Goal: Find contact information: Find contact information

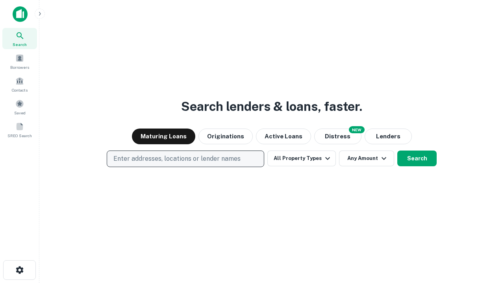
click at [185, 159] on p "Enter addresses, locations or lender names" at bounding box center [176, 158] width 127 height 9
type input "**********"
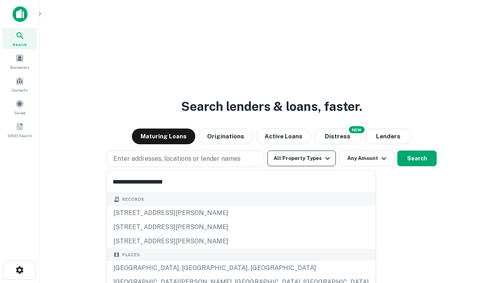
click at [188, 269] on div "[GEOGRAPHIC_DATA], [GEOGRAPHIC_DATA], [GEOGRAPHIC_DATA]" at bounding box center [241, 268] width 268 height 14
click at [302, 159] on button "All Property Types" at bounding box center [301, 159] width 69 height 16
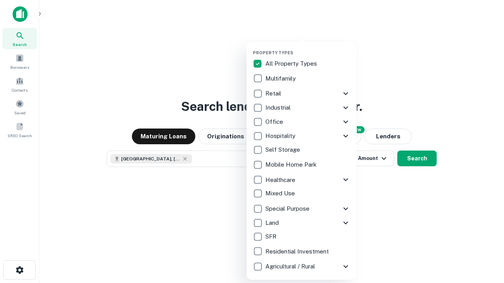
click at [308, 48] on button "button" at bounding box center [308, 48] width 110 height 0
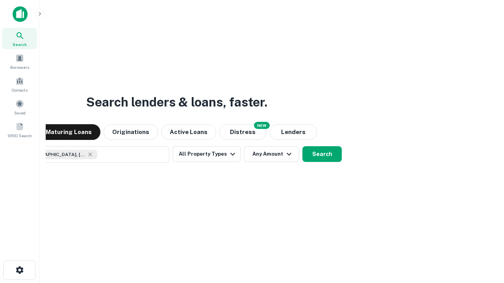
scroll to position [13, 0]
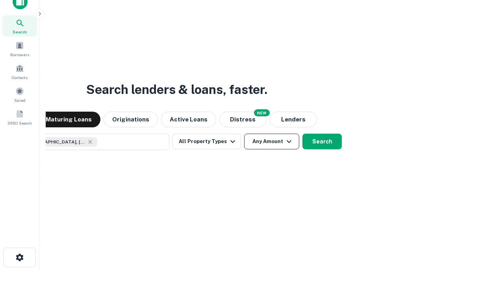
click at [244, 134] on button "Any Amount" at bounding box center [271, 142] width 55 height 16
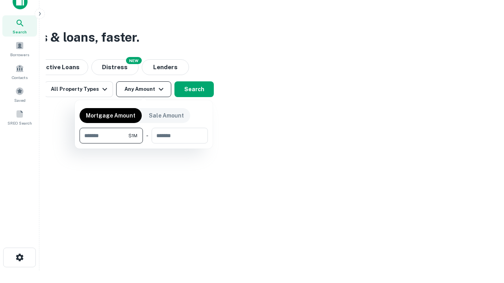
type input "*******"
click at [144, 144] on button "button" at bounding box center [144, 144] width 128 height 0
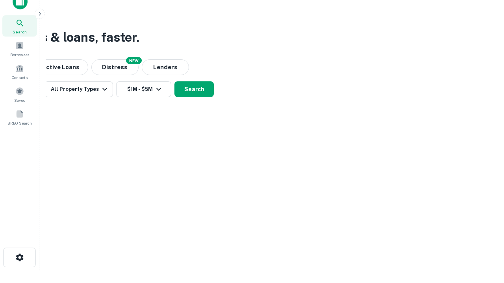
scroll to position [13, 0]
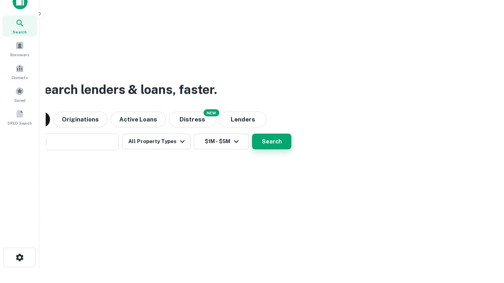
click at [252, 134] on button "Search" at bounding box center [271, 142] width 39 height 16
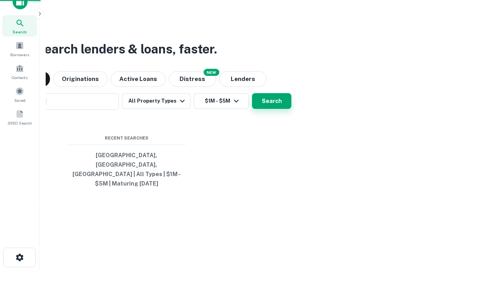
scroll to position [26, 223]
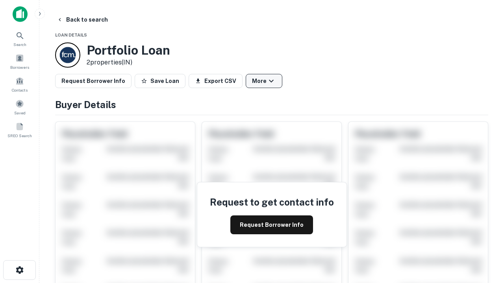
click at [264, 81] on button "More" at bounding box center [264, 81] width 37 height 14
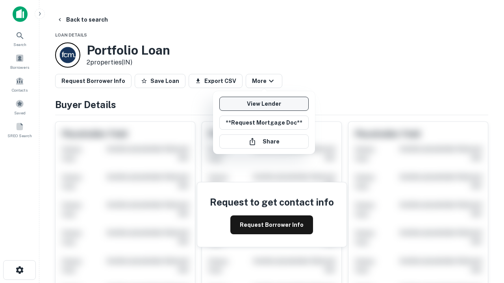
click at [264, 104] on link "View Lender" at bounding box center [263, 104] width 89 height 14
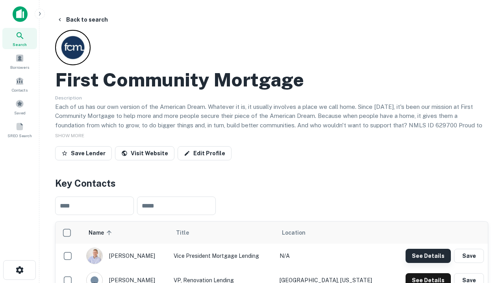
click at [428, 256] on button "See Details" at bounding box center [428, 256] width 45 height 14
click at [19, 271] on icon "button" at bounding box center [19, 270] width 9 height 9
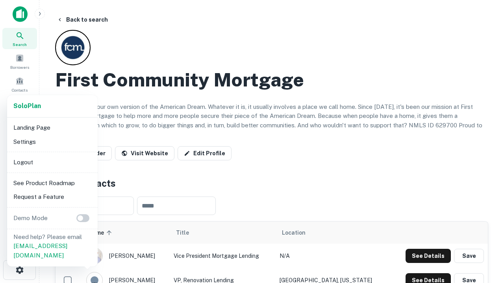
click at [52, 162] on li "Logout" at bounding box center [52, 163] width 84 height 14
